Goal: Use online tool/utility

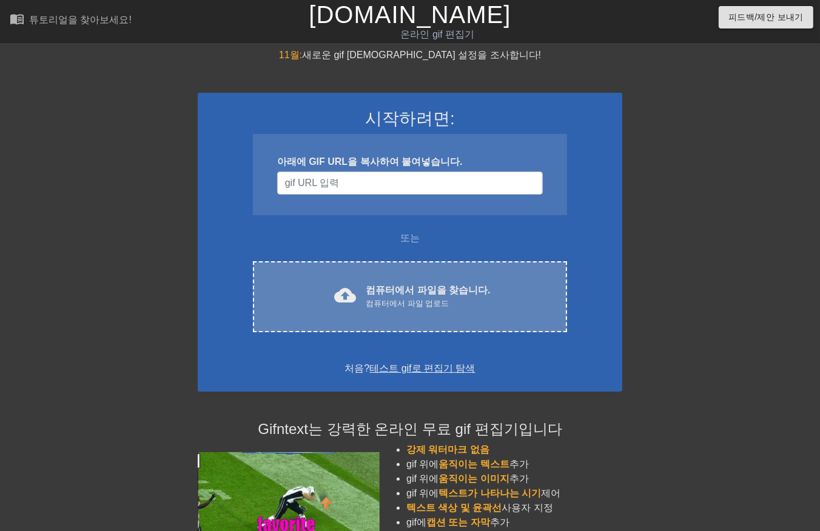
click at [421, 299] on div "컴퓨터에서 파일 업로드" at bounding box center [428, 304] width 124 height 12
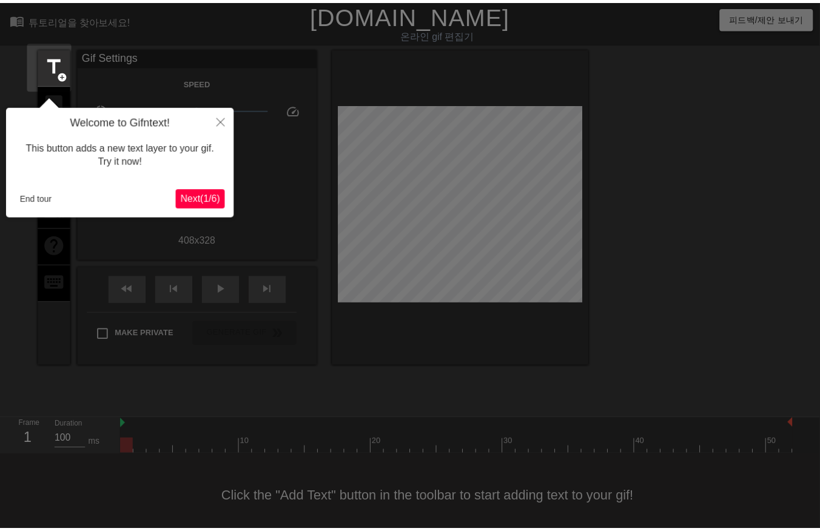
scroll to position [8, 0]
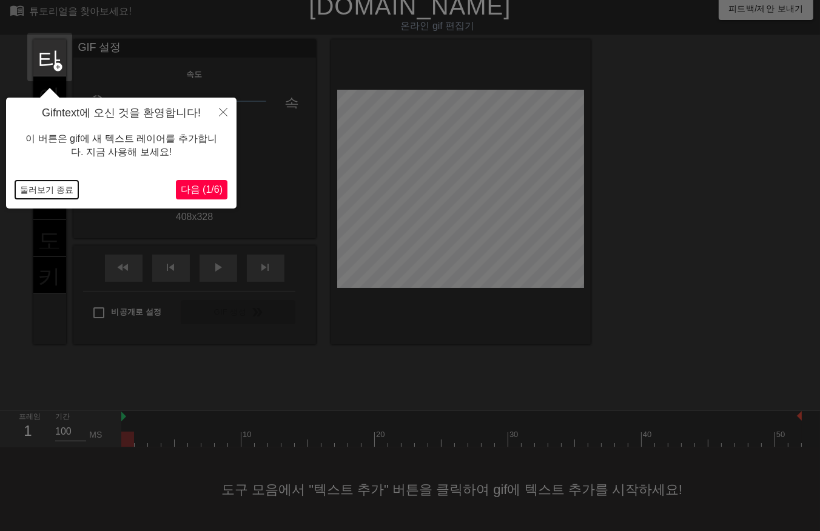
click at [38, 191] on button "둘러보기 종료" at bounding box center [46, 190] width 63 height 18
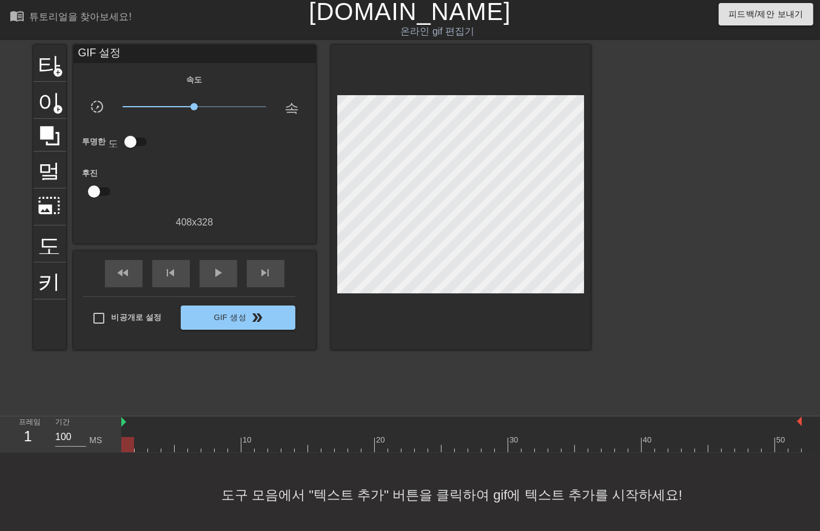
scroll to position [0, 0]
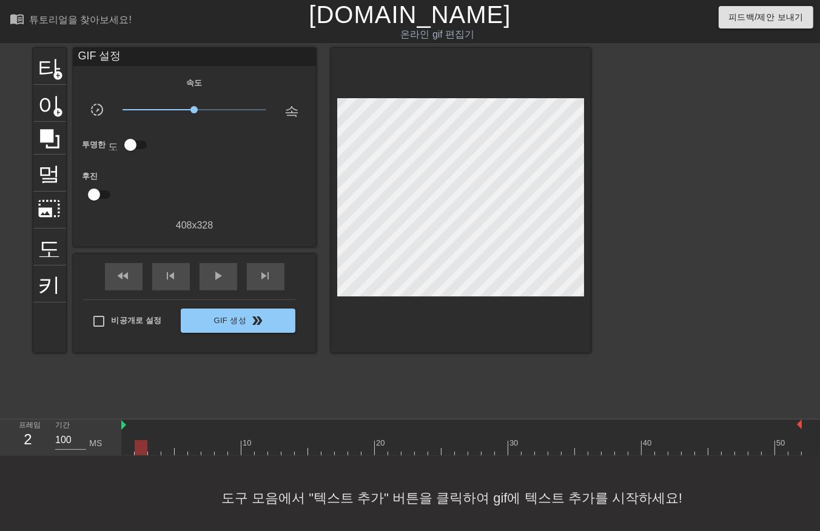
drag, startPoint x: 147, startPoint y: 453, endPoint x: 192, endPoint y: 453, distance: 44.9
click at [149, 453] on div at bounding box center [461, 447] width 680 height 15
click at [191, 456] on div "menu_book 튜토리얼을 찾아보세요! [DOMAIN_NAME] 온라인 gif 편집기 피드백/제안 보내기 타이틀 add_circle 이미지 …" at bounding box center [410, 270] width 820 height 540
click at [215, 462] on div "도구 모음에서 "텍스트 추가" 버튼을 클릭하여 gif에 텍스트 추가를 시작하세요!" at bounding box center [410, 498] width 820 height 84
drag, startPoint x: 232, startPoint y: 453, endPoint x: 241, endPoint y: 452, distance: 9.2
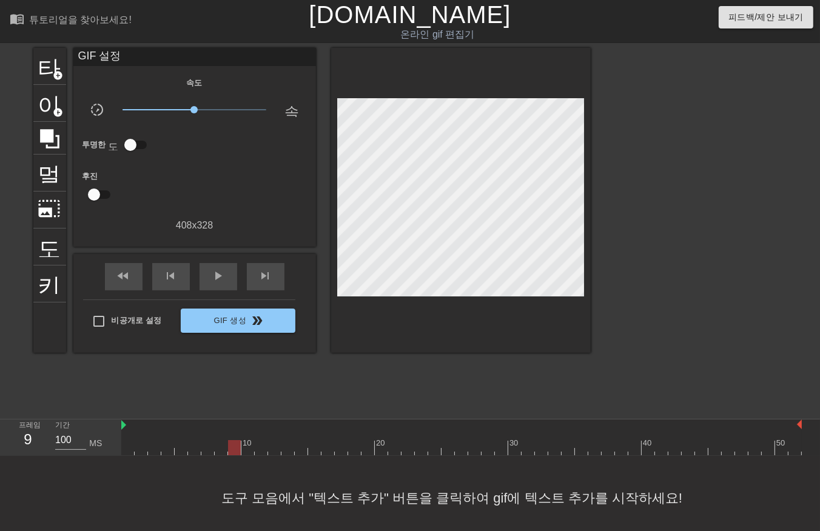
click at [235, 453] on div at bounding box center [461, 447] width 680 height 15
click at [256, 450] on div at bounding box center [461, 447] width 680 height 15
click at [269, 452] on div at bounding box center [461, 447] width 680 height 15
drag, startPoint x: 287, startPoint y: 456, endPoint x: 302, endPoint y: 450, distance: 15.8
click at [288, 456] on div "도구 모음에서 "텍스트 추가" 버튼을 클릭하여 gif에 텍스트 추가를 시작하세요!" at bounding box center [410, 498] width 820 height 84
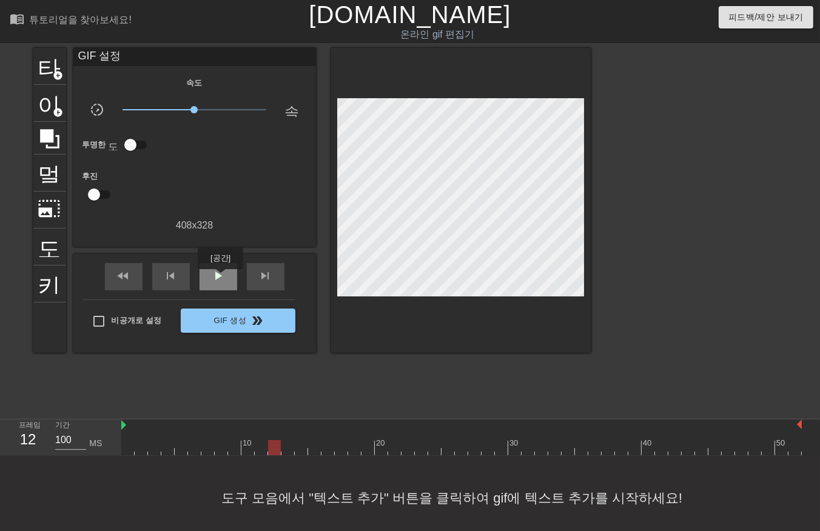
click at [219, 278] on span "play_arrow" at bounding box center [218, 276] width 15 height 15
click at [312, 447] on div at bounding box center [461, 447] width 680 height 15
click at [298, 447] on div at bounding box center [461, 447] width 680 height 15
click at [286, 453] on div at bounding box center [461, 447] width 680 height 15
click at [275, 450] on div at bounding box center [461, 447] width 680 height 15
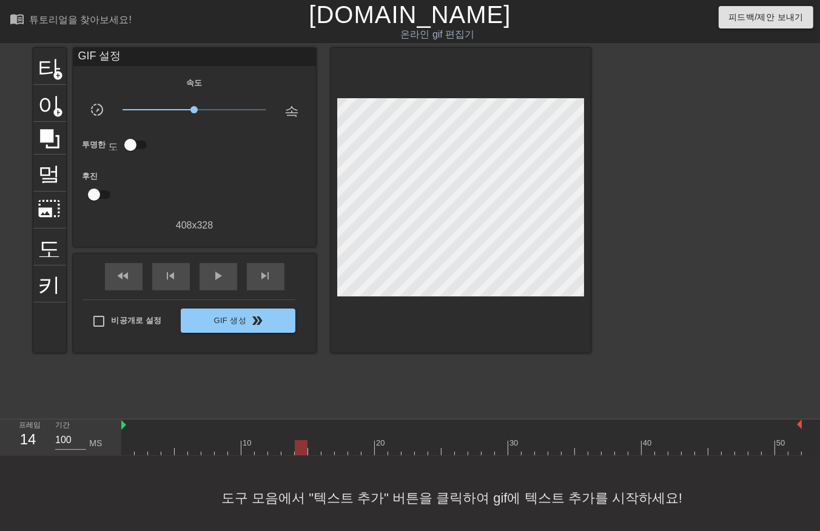
click at [299, 453] on div at bounding box center [461, 447] width 680 height 15
drag, startPoint x: 298, startPoint y: 450, endPoint x: 453, endPoint y: 474, distance: 157.6
click at [453, 474] on div "menu_book 튜토리얼을 찾아보세요! [DOMAIN_NAME] 온라인 gif 편집기 피드백/제안 보내기 타이틀 add_circle 이미지 …" at bounding box center [410, 270] width 820 height 540
drag, startPoint x: 440, startPoint y: 452, endPoint x: 607, endPoint y: 452, distance: 166.7
click at [607, 452] on div at bounding box center [461, 447] width 680 height 15
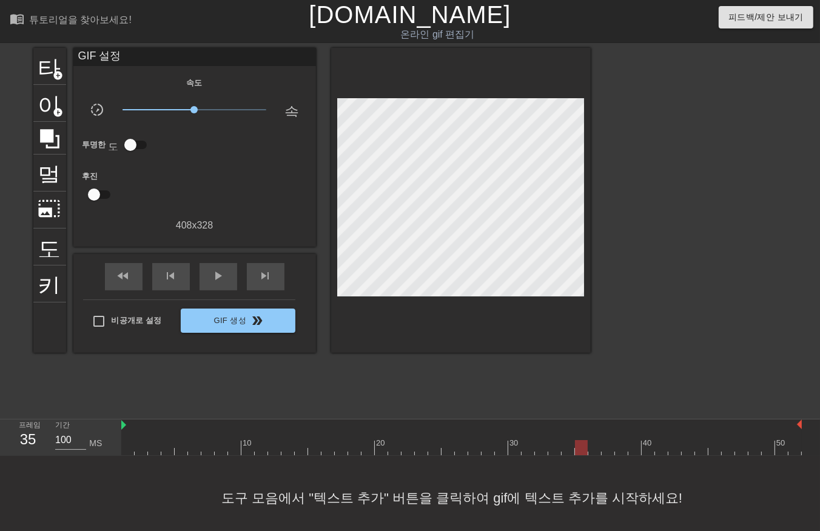
click at [583, 452] on div at bounding box center [461, 447] width 680 height 15
click at [575, 453] on div at bounding box center [581, 447] width 13 height 15
click at [580, 449] on div at bounding box center [461, 447] width 680 height 15
drag, startPoint x: 593, startPoint y: 445, endPoint x: 607, endPoint y: 446, distance: 14.6
click at [597, 445] on div at bounding box center [461, 447] width 680 height 15
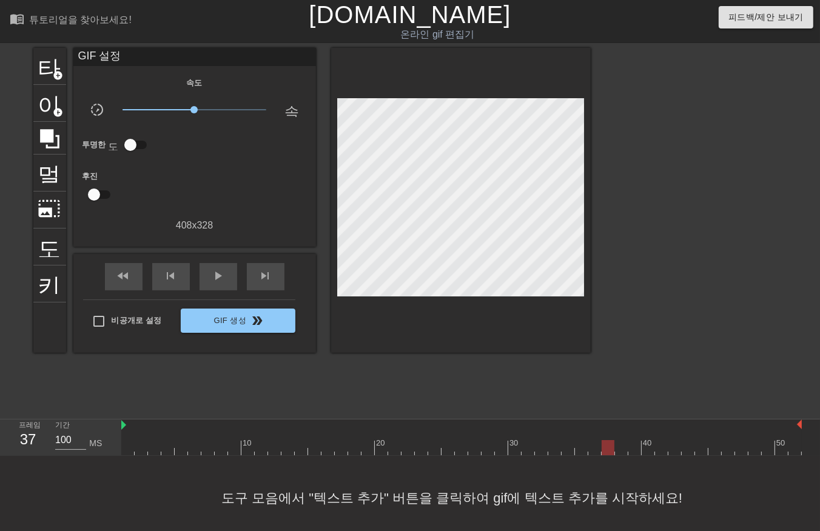
click at [607, 447] on div at bounding box center [461, 447] width 680 height 15
click at [621, 447] on div at bounding box center [461, 447] width 680 height 15
click at [632, 446] on div at bounding box center [461, 447] width 680 height 15
click at [247, 452] on div at bounding box center [461, 447] width 680 height 15
click at [219, 444] on div at bounding box center [461, 447] width 680 height 15
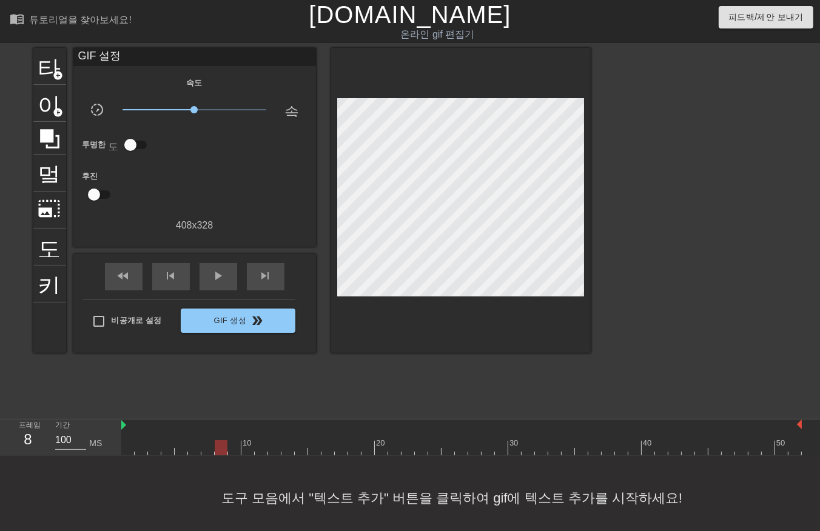
click at [202, 444] on div at bounding box center [461, 447] width 680 height 15
drag, startPoint x: 226, startPoint y: 444, endPoint x: 228, endPoint y: 452, distance: 7.7
click at [227, 452] on div at bounding box center [461, 447] width 680 height 15
drag, startPoint x: 234, startPoint y: 444, endPoint x: 241, endPoint y: 447, distance: 7.9
click at [235, 444] on div at bounding box center [461, 447] width 680 height 15
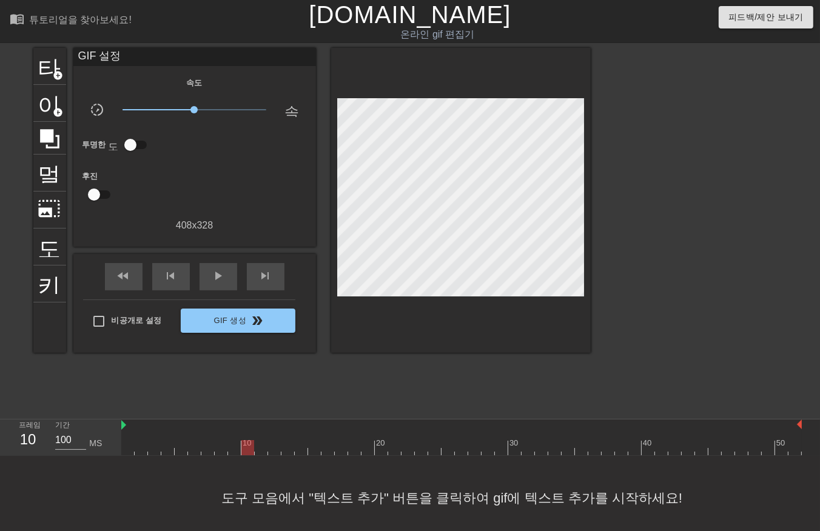
drag, startPoint x: 245, startPoint y: 450, endPoint x: 256, endPoint y: 453, distance: 11.9
click at [249, 450] on div at bounding box center [461, 447] width 680 height 15
drag, startPoint x: 258, startPoint y: 447, endPoint x: 269, endPoint y: 455, distance: 13.5
click at [262, 450] on div at bounding box center [461, 447] width 680 height 15
drag, startPoint x: 275, startPoint y: 447, endPoint x: 287, endPoint y: 452, distance: 12.8
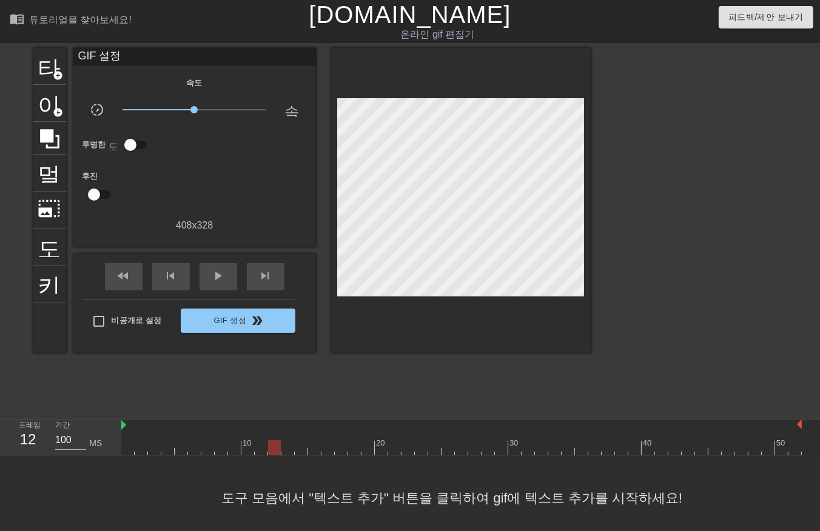
click at [277, 452] on div at bounding box center [461, 447] width 680 height 15
drag, startPoint x: 287, startPoint y: 450, endPoint x: 299, endPoint y: 449, distance: 12.1
click at [292, 450] on div at bounding box center [461, 447] width 680 height 15
drag, startPoint x: 302, startPoint y: 446, endPoint x: 309, endPoint y: 446, distance: 7.3
click at [306, 446] on div at bounding box center [461, 447] width 680 height 15
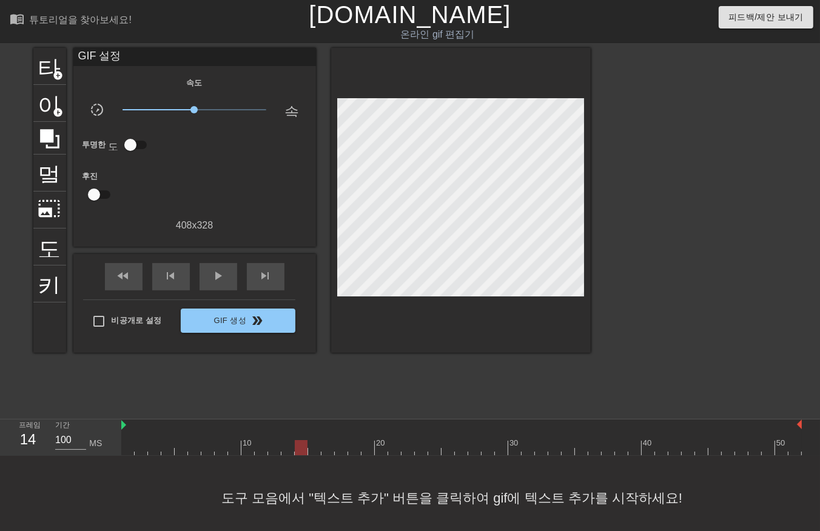
click at [318, 452] on div at bounding box center [461, 447] width 680 height 15
drag, startPoint x: 325, startPoint y: 447, endPoint x: 332, endPoint y: 453, distance: 9.1
click at [327, 452] on div at bounding box center [461, 447] width 680 height 15
drag, startPoint x: 340, startPoint y: 449, endPoint x: 348, endPoint y: 447, distance: 8.1
click at [341, 450] on div at bounding box center [461, 447] width 680 height 15
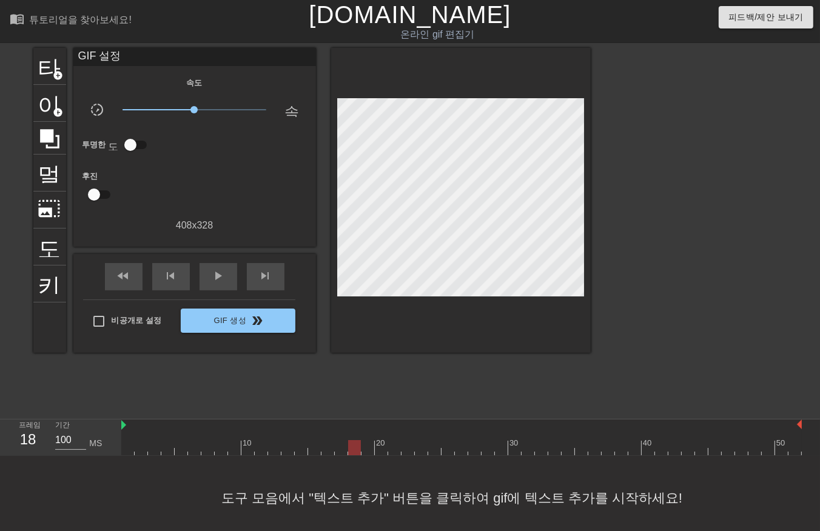
drag, startPoint x: 355, startPoint y: 449, endPoint x: 364, endPoint y: 445, distance: 10.0
click at [358, 450] on div at bounding box center [461, 447] width 680 height 15
drag, startPoint x: 364, startPoint y: 444, endPoint x: 376, endPoint y: 457, distance: 17.6
click at [370, 453] on div at bounding box center [461, 447] width 680 height 15
drag, startPoint x: 380, startPoint y: 452, endPoint x: 390, endPoint y: 456, distance: 11.1
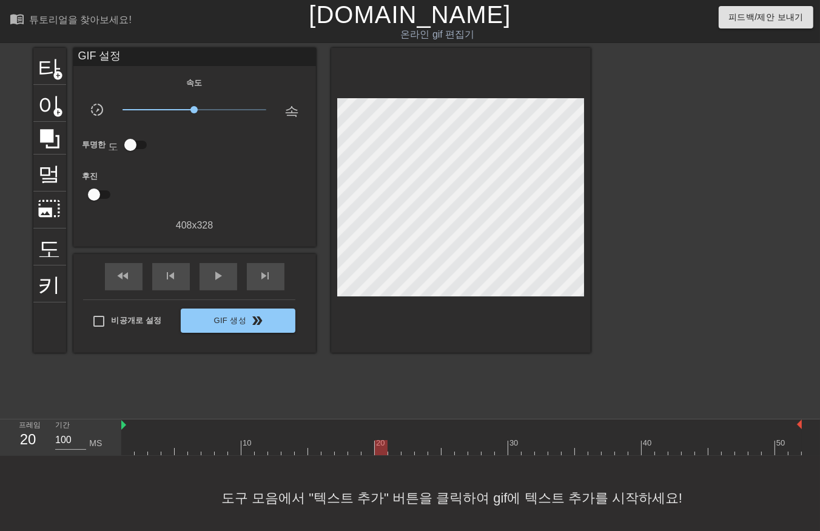
click at [384, 455] on div "10 20 30 40 50" at bounding box center [461, 438] width 680 height 36
click at [399, 456] on div "menu_book 튜토리얼을 찾아보세요! [DOMAIN_NAME] 온라인 gif 편집기 피드백/제안 보내기 타이틀 add_circle 이미지 …" at bounding box center [410, 270] width 820 height 540
drag, startPoint x: 404, startPoint y: 449, endPoint x: 409, endPoint y: 453, distance: 7.3
click at [404, 450] on div at bounding box center [461, 447] width 680 height 15
click at [419, 453] on div at bounding box center [461, 447] width 680 height 15
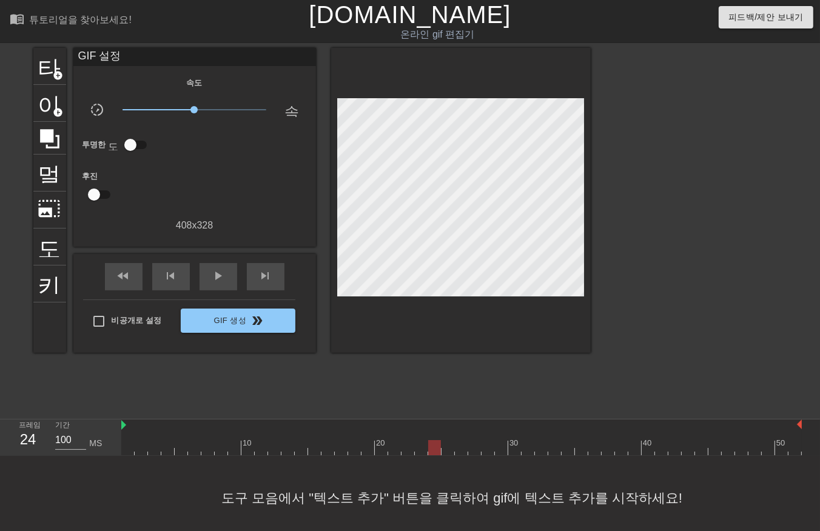
drag, startPoint x: 436, startPoint y: 450, endPoint x: 445, endPoint y: 455, distance: 9.8
click at [437, 453] on div at bounding box center [461, 447] width 680 height 15
click at [449, 451] on div at bounding box center [461, 447] width 680 height 15
drag, startPoint x: 460, startPoint y: 451, endPoint x: 470, endPoint y: 452, distance: 10.3
click at [464, 453] on div at bounding box center [461, 447] width 680 height 15
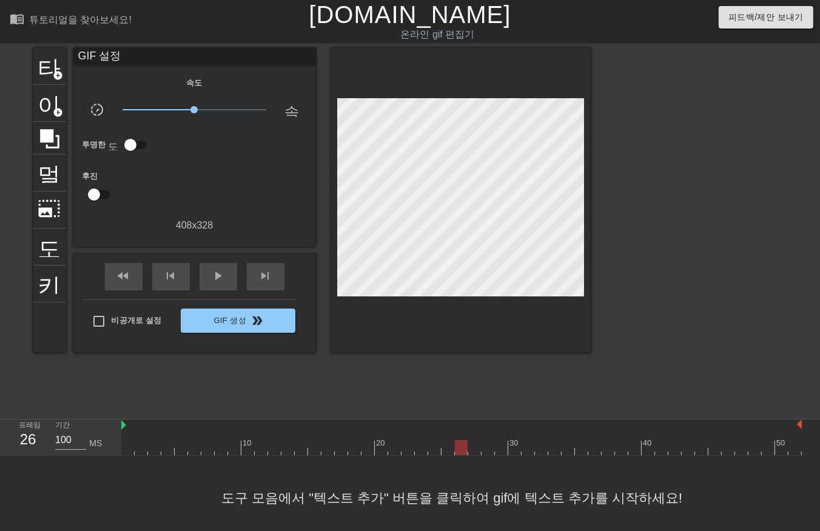
drag, startPoint x: 470, startPoint y: 451, endPoint x: 477, endPoint y: 453, distance: 7.1
click at [475, 453] on div at bounding box center [461, 447] width 680 height 15
drag, startPoint x: 487, startPoint y: 452, endPoint x: 498, endPoint y: 453, distance: 11.0
click at [491, 453] on div at bounding box center [461, 447] width 680 height 15
drag, startPoint x: 501, startPoint y: 452, endPoint x: 508, endPoint y: 456, distance: 8.4
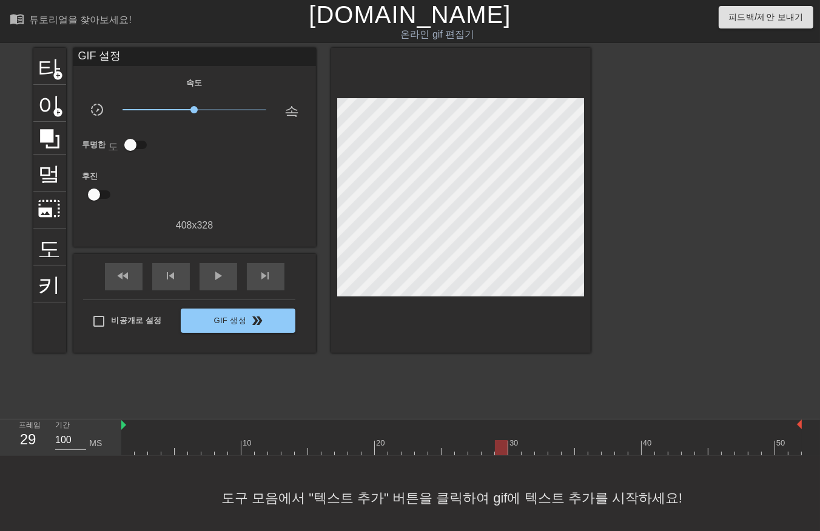
click at [501, 453] on div at bounding box center [461, 447] width 680 height 15
drag, startPoint x: 518, startPoint y: 453, endPoint x: 524, endPoint y: 456, distance: 6.8
click at [518, 456] on div "menu_book 튜토리얼을 찾아보세요! [DOMAIN_NAME] 온라인 gif 편집기 피드백/제안 보내기 타이틀 add_circle 이미지 …" at bounding box center [410, 270] width 820 height 540
drag, startPoint x: 525, startPoint y: 452, endPoint x: 537, endPoint y: 457, distance: 13.3
click at [527, 452] on div at bounding box center [461, 447] width 680 height 15
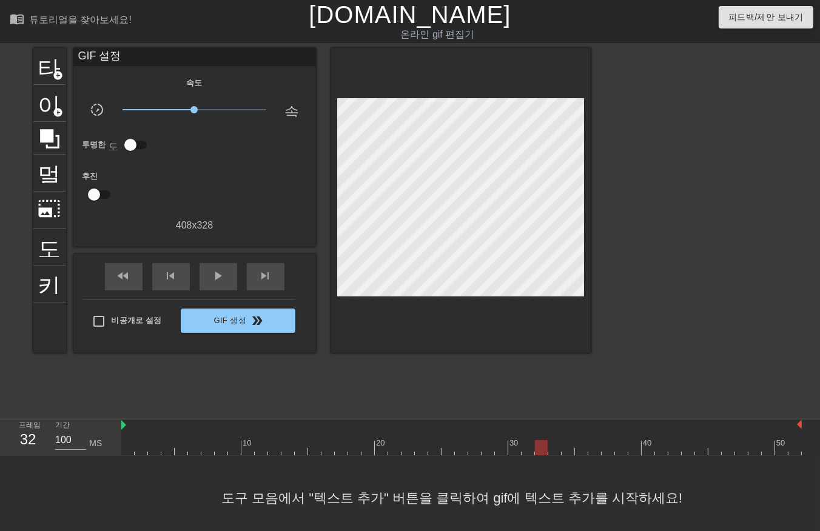
drag, startPoint x: 538, startPoint y: 452, endPoint x: 543, endPoint y: 458, distance: 7.3
click at [543, 457] on div "menu_book 튜토리얼을 찾아보세요! [DOMAIN_NAME] 온라인 gif 편집기 피드백/제안 보내기 타이틀 add_circle 이미지 …" at bounding box center [410, 270] width 820 height 540
click at [554, 455] on div at bounding box center [461, 447] width 680 height 15
drag, startPoint x: 566, startPoint y: 447, endPoint x: 589, endPoint y: 455, distance: 24.0
click at [567, 450] on div at bounding box center [461, 447] width 680 height 15
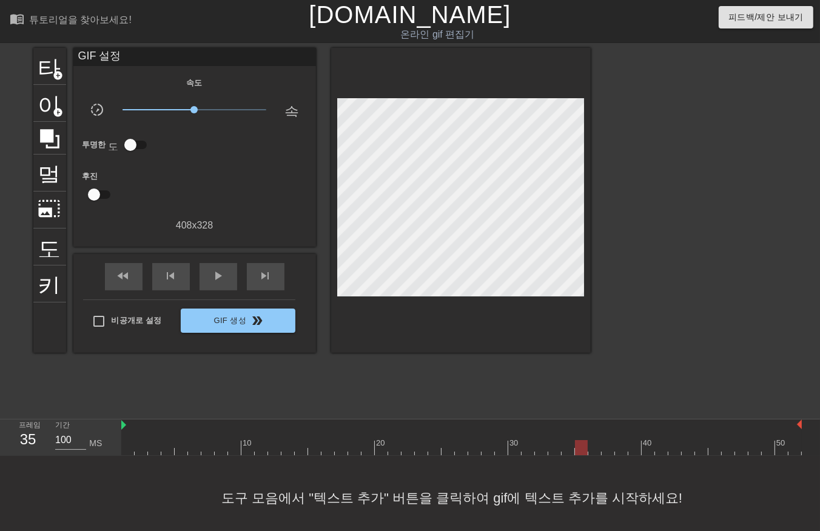
click at [582, 449] on div at bounding box center [461, 447] width 680 height 15
drag, startPoint x: 596, startPoint y: 444, endPoint x: 597, endPoint y: 453, distance: 9.2
click at [597, 446] on div at bounding box center [461, 447] width 680 height 15
drag, startPoint x: 609, startPoint y: 450, endPoint x: 615, endPoint y: 455, distance: 7.3
click at [613, 455] on div at bounding box center [461, 447] width 680 height 15
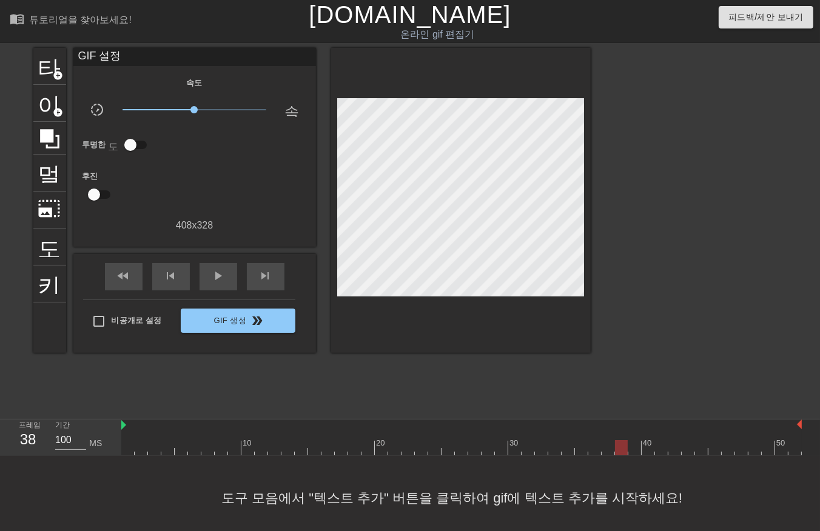
click at [620, 446] on div at bounding box center [461, 447] width 680 height 15
click at [633, 446] on div at bounding box center [461, 447] width 680 height 15
click at [647, 450] on div at bounding box center [461, 447] width 680 height 15
